Goal: Find contact information: Find contact information

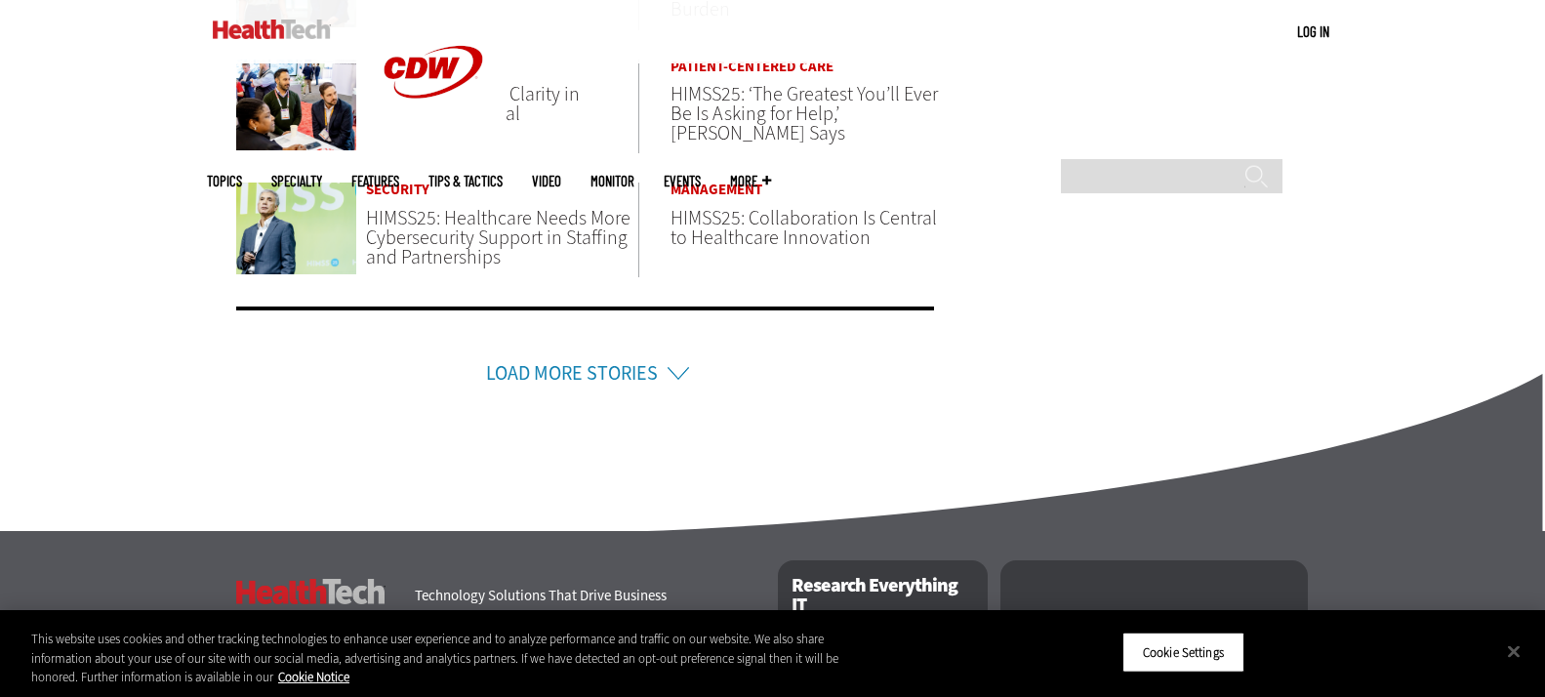
scroll to position [1561, 0]
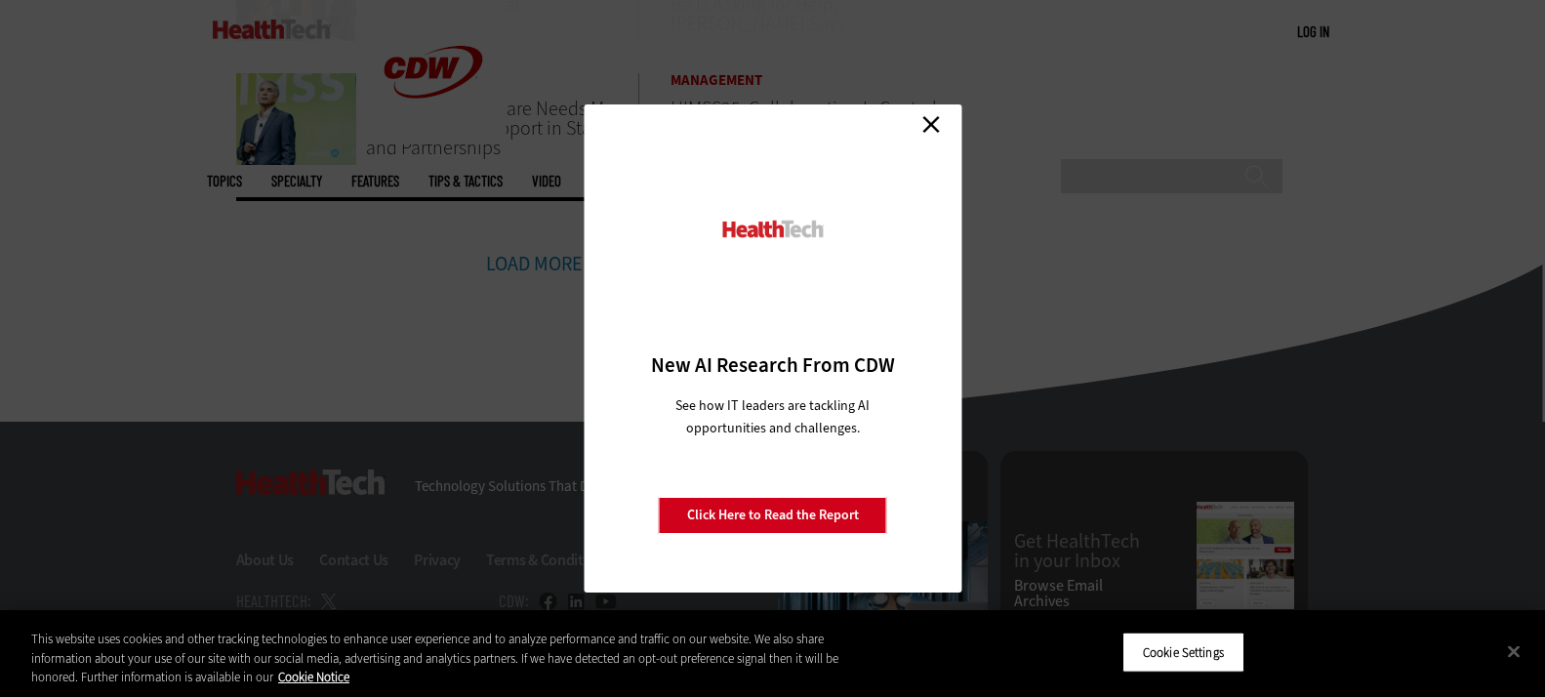
click at [924, 128] on link "Close" at bounding box center [930, 123] width 29 height 29
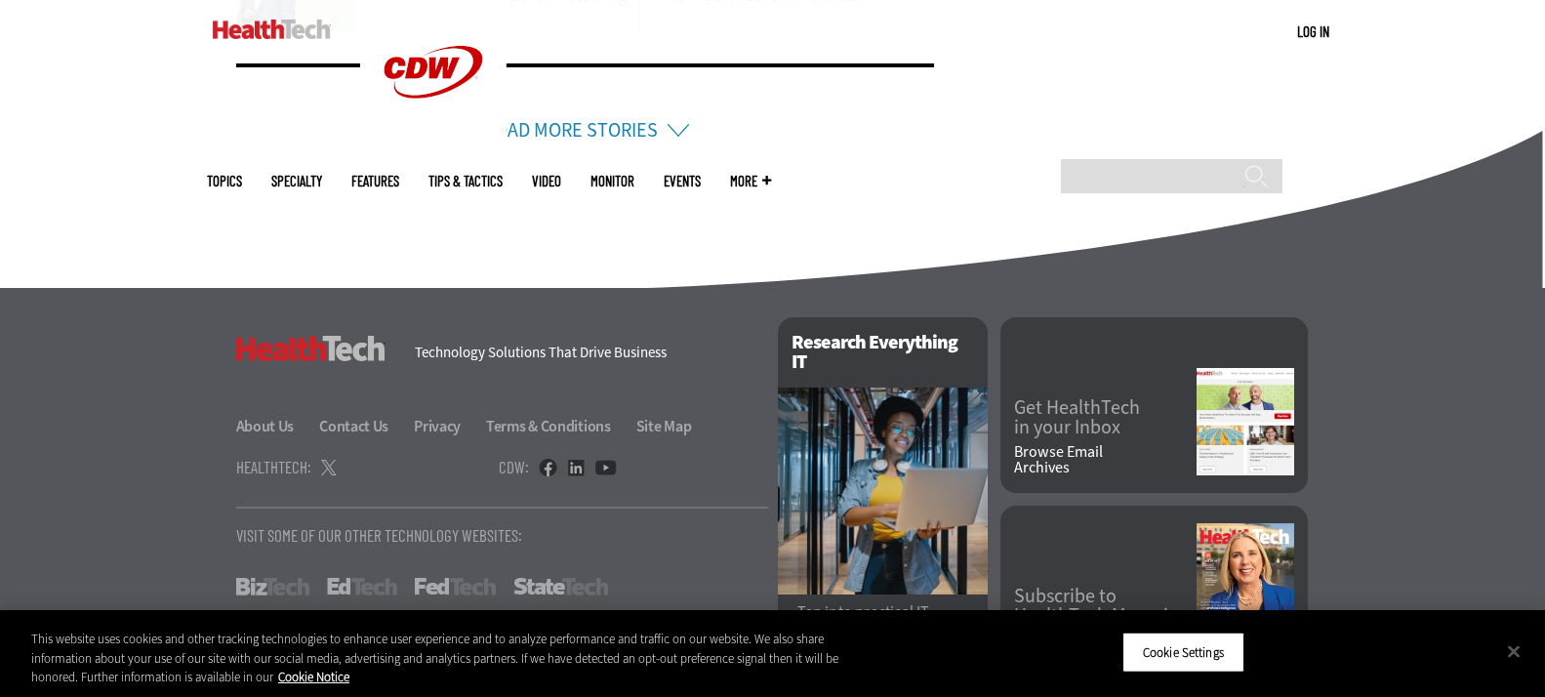
scroll to position [1756, 0]
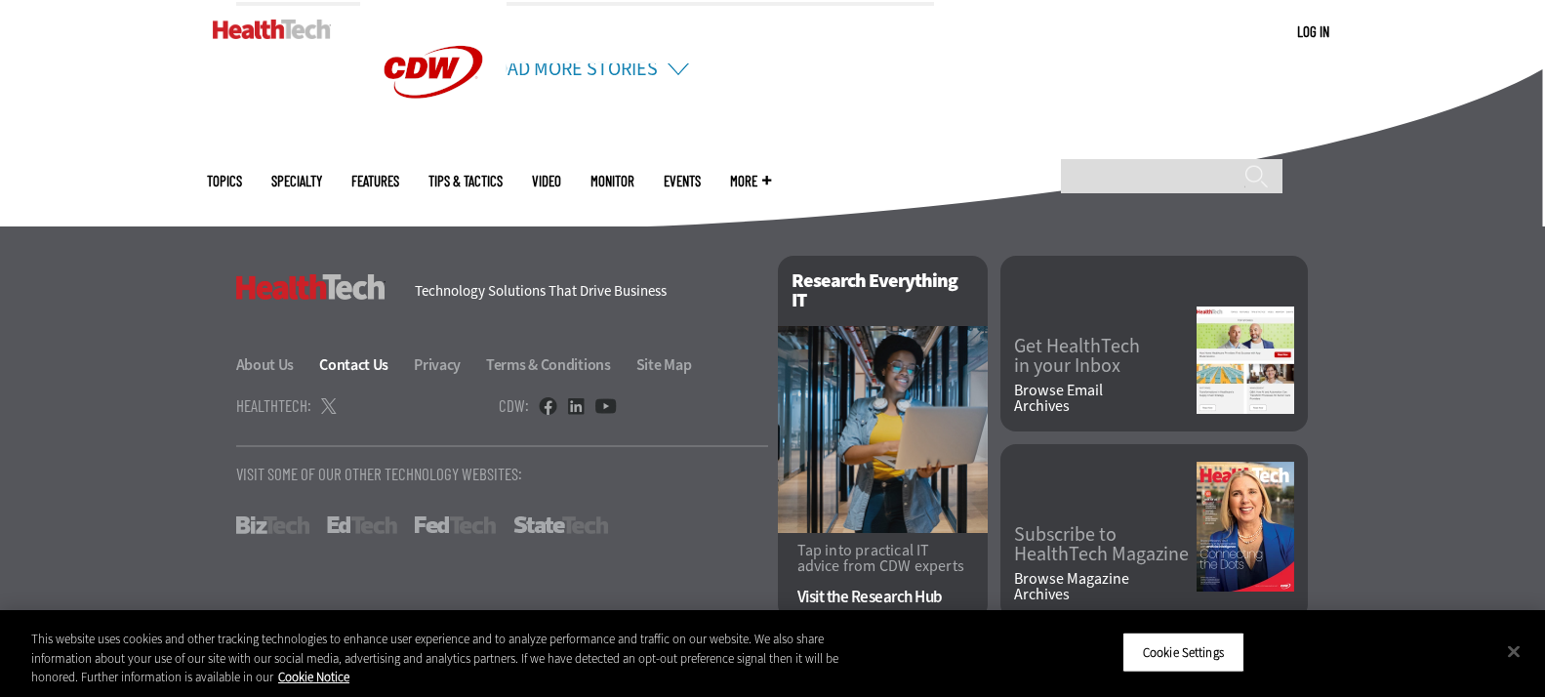
click at [341, 366] on link "Contact Us" at bounding box center [365, 364] width 92 height 20
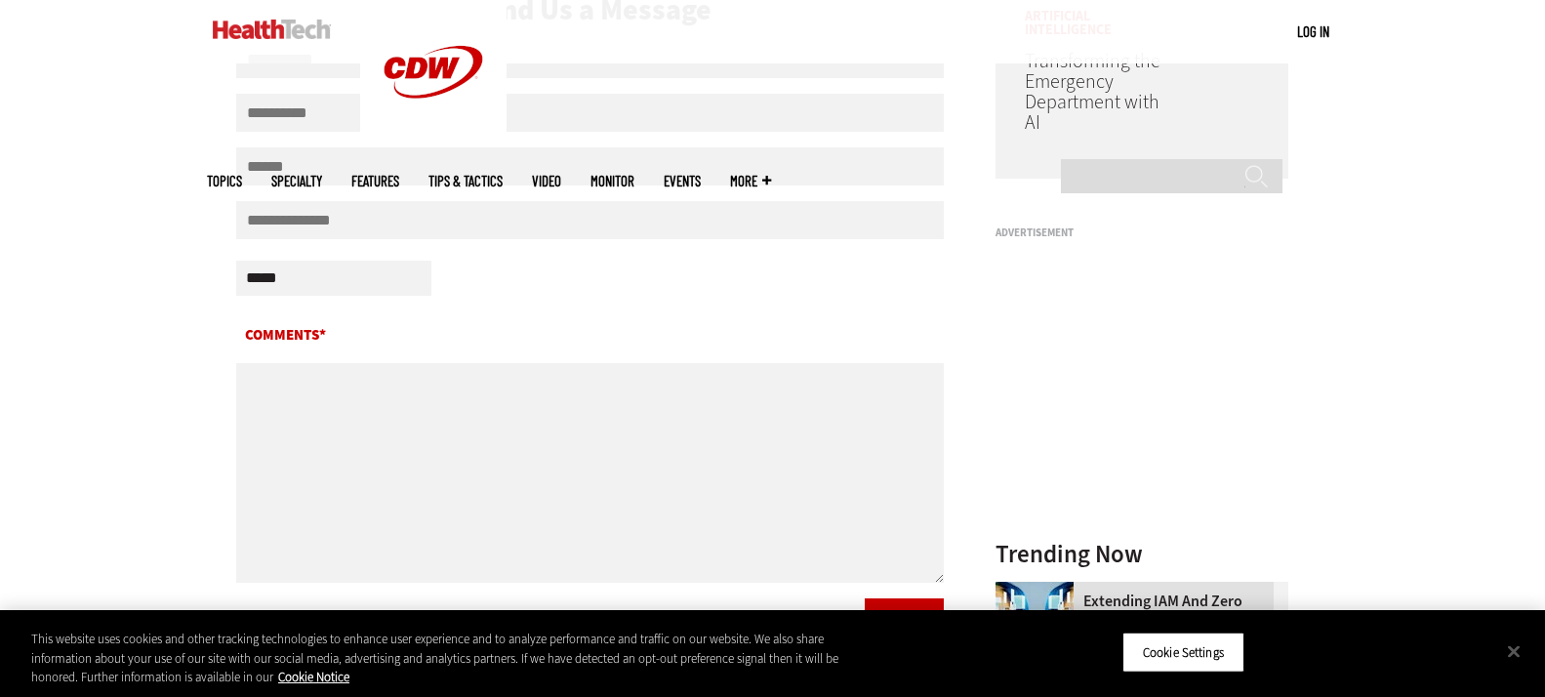
scroll to position [585, 0]
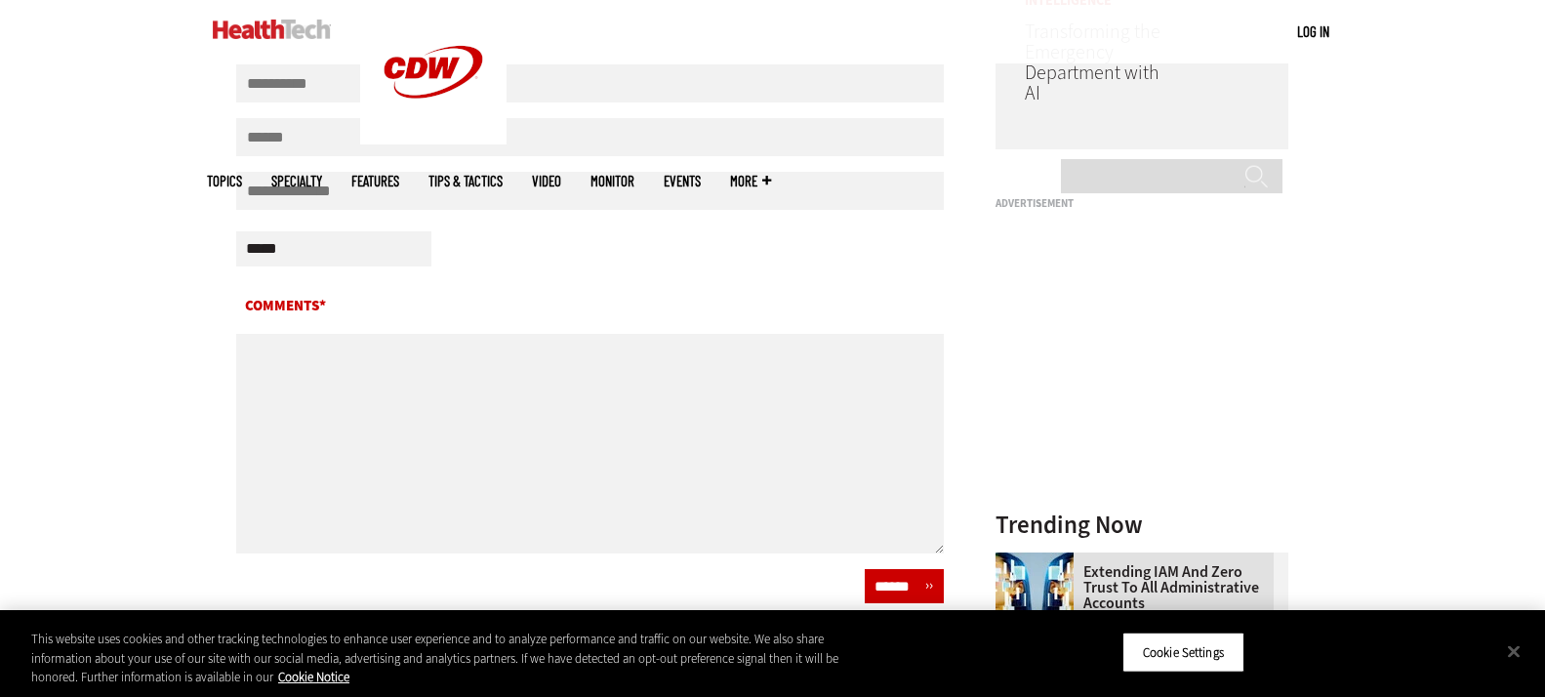
click at [771, 174] on span "More" at bounding box center [750, 181] width 41 height 15
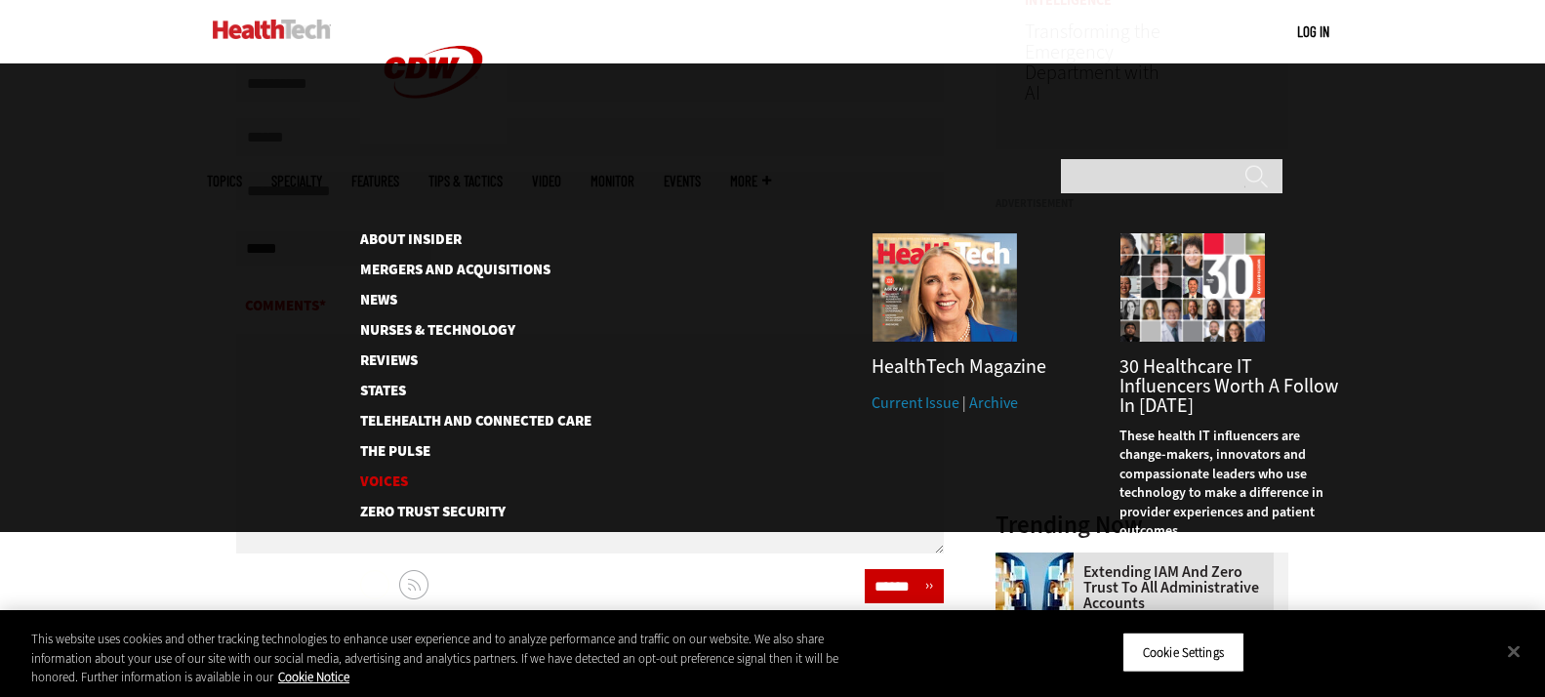
click at [404, 474] on link "Voices" at bounding box center [460, 481] width 200 height 15
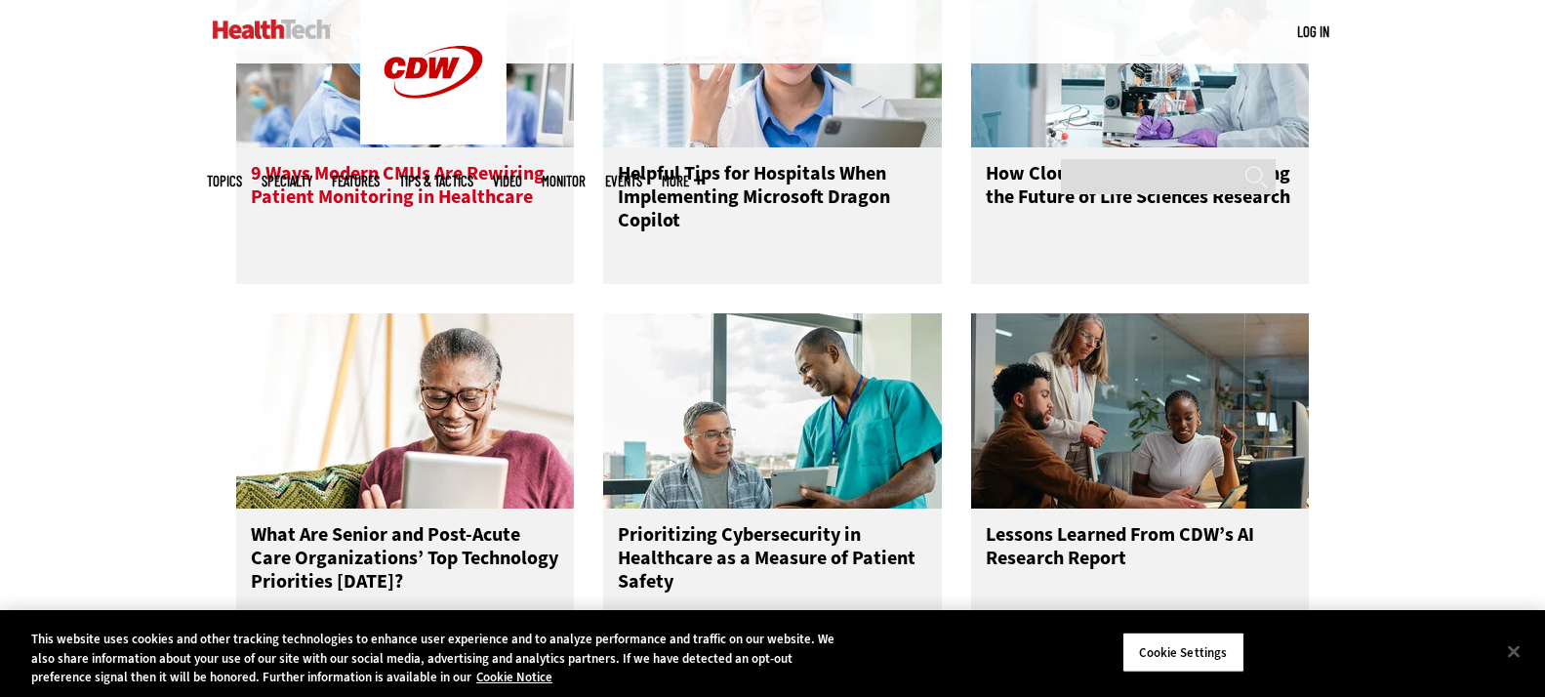
scroll to position [1854, 0]
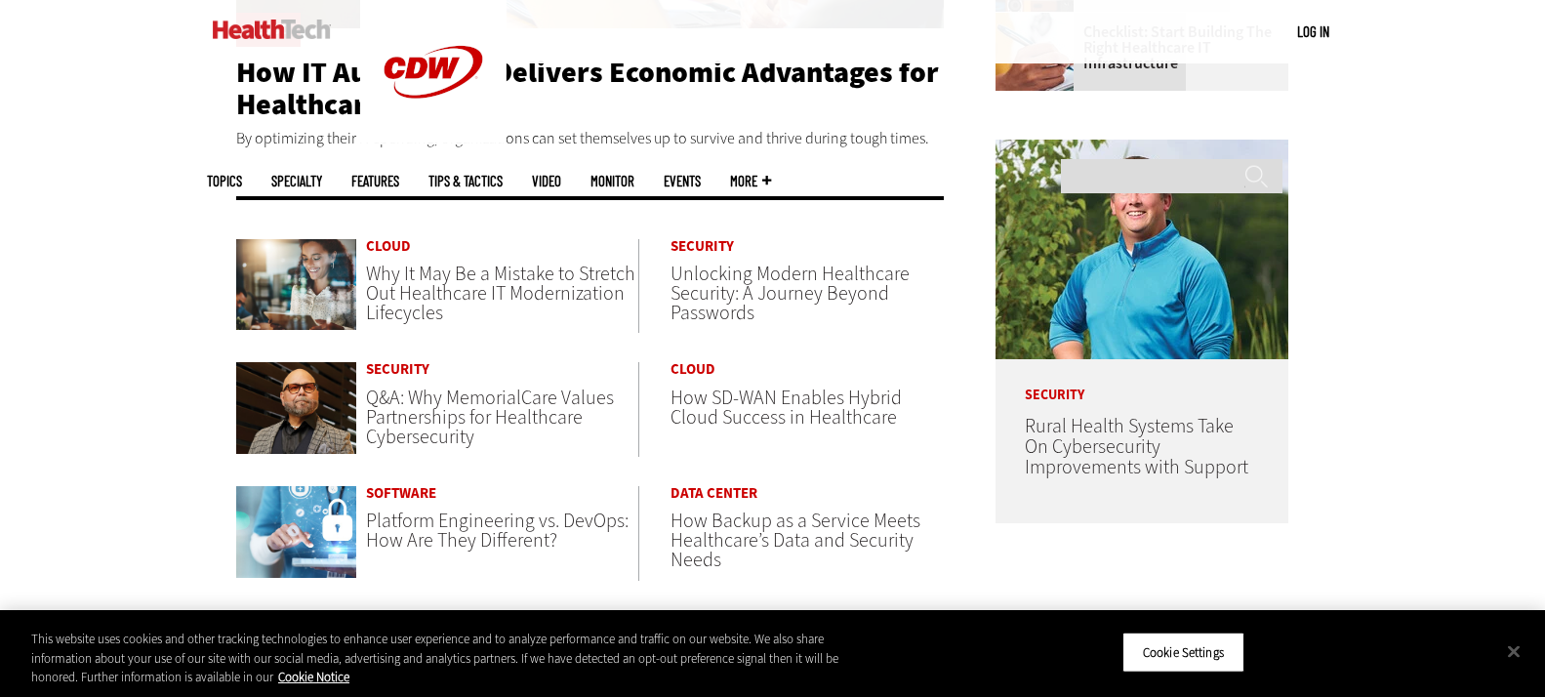
scroll to position [878, 0]
